Goal: Register for event/course

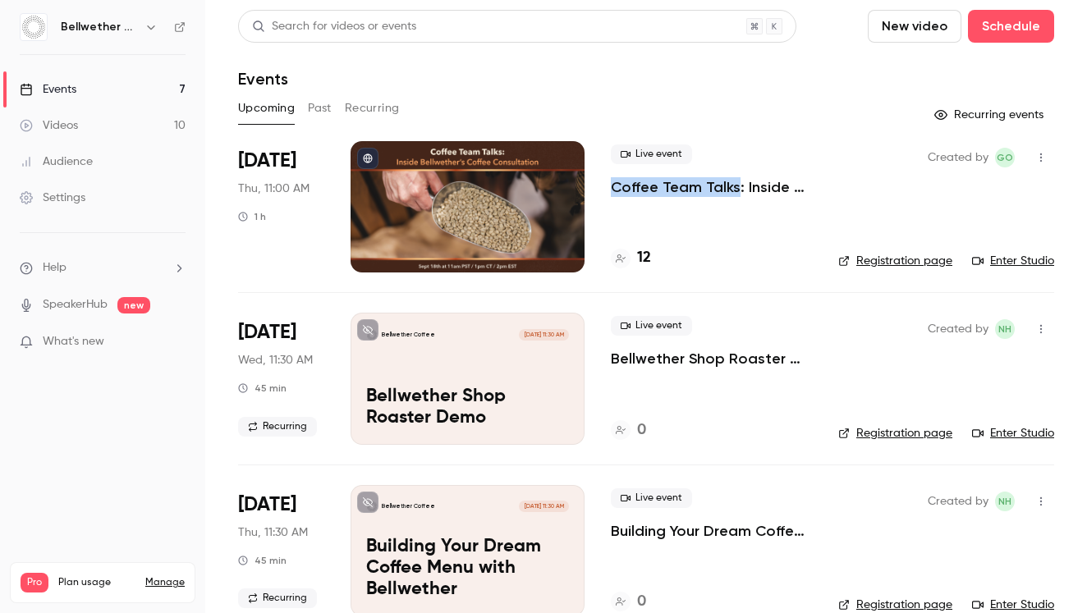
drag, startPoint x: 609, startPoint y: 186, endPoint x: 733, endPoint y: 186, distance: 124.0
click at [733, 186] on li "[DATE] Thu, 11:00 AM 1 h Live event Coffee Team Talks: Inside Bellwether’s Coff…" at bounding box center [646, 216] width 816 height 151
copy p "Coffee Team Talks"
click at [869, 257] on link "Registration page" at bounding box center [895, 261] width 114 height 16
click at [481, 169] on div at bounding box center [468, 206] width 234 height 131
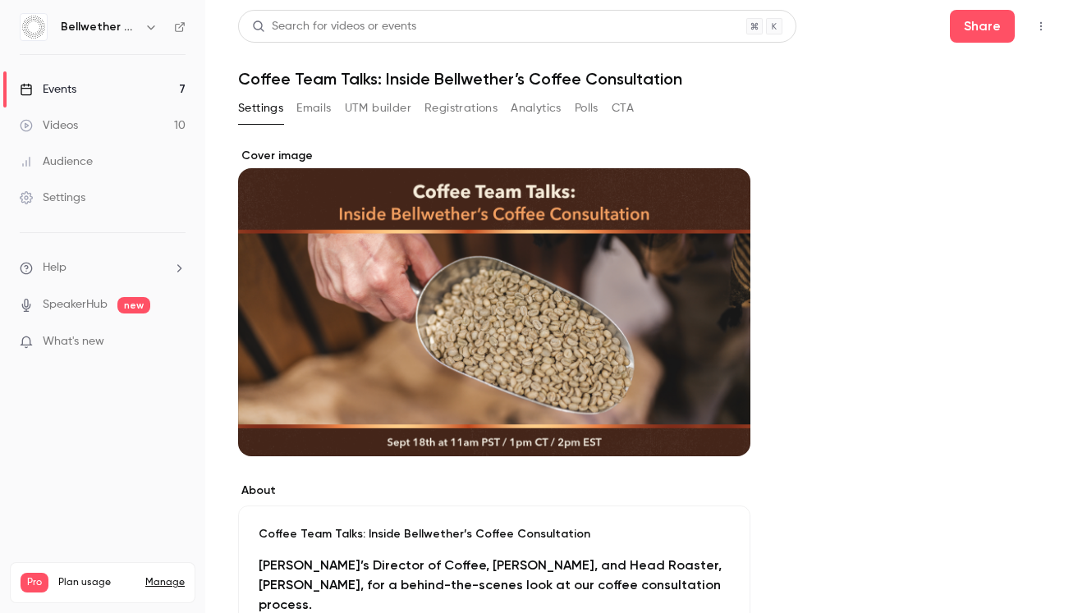
click at [394, 108] on button "UTM builder" at bounding box center [378, 108] width 66 height 26
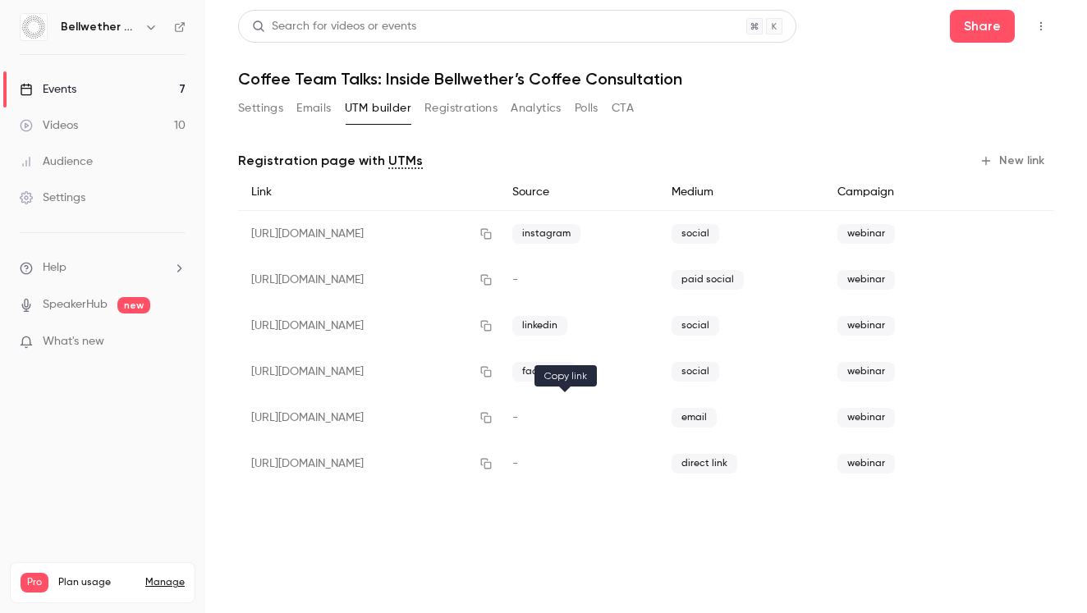
click at [492, 416] on icon "button" at bounding box center [486, 418] width 11 height 11
click at [493, 418] on icon "button" at bounding box center [485, 417] width 13 height 11
